Goal: Find specific page/section: Find specific page/section

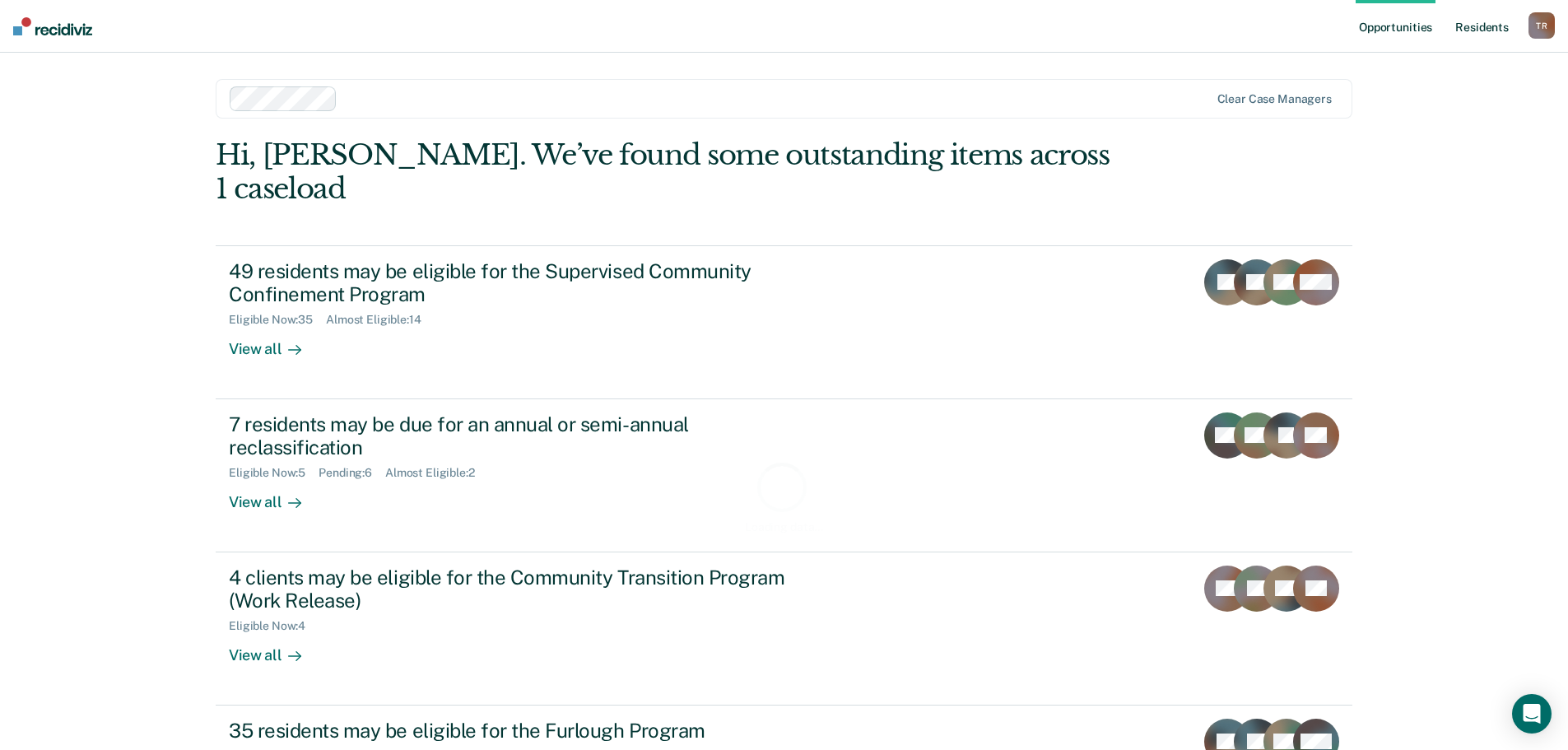
click at [1466, 30] on link "Resident s" at bounding box center [1482, 26] width 60 height 53
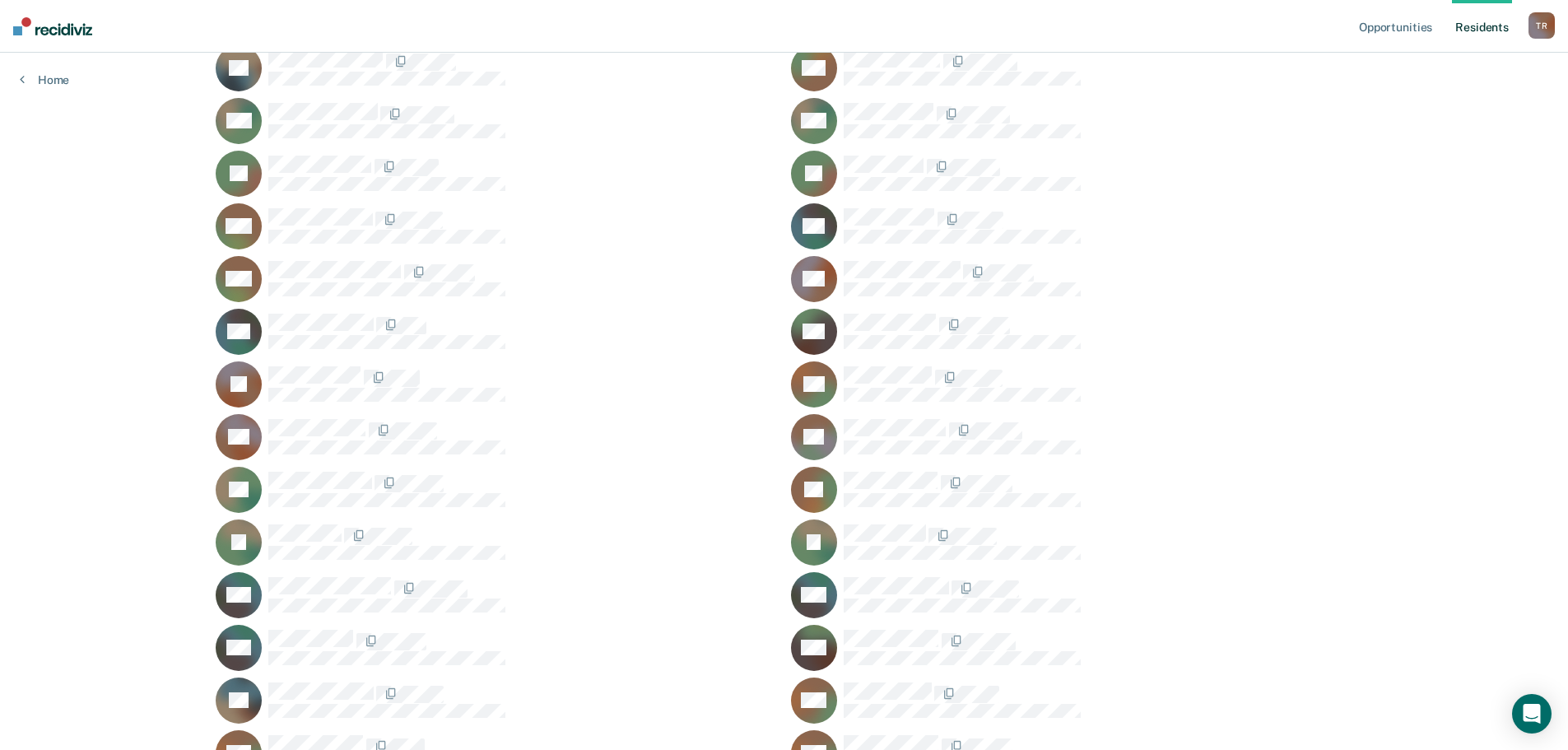
scroll to position [905, 0]
